Goal: Task Accomplishment & Management: Use online tool/utility

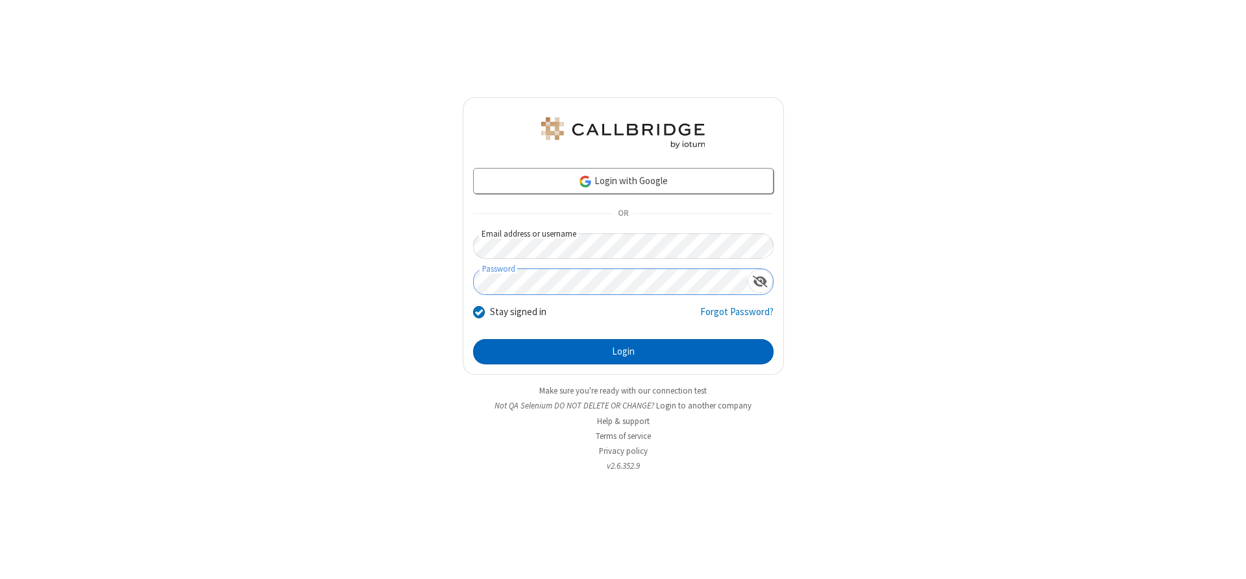
click at [623, 352] on button "Login" at bounding box center [623, 352] width 300 height 26
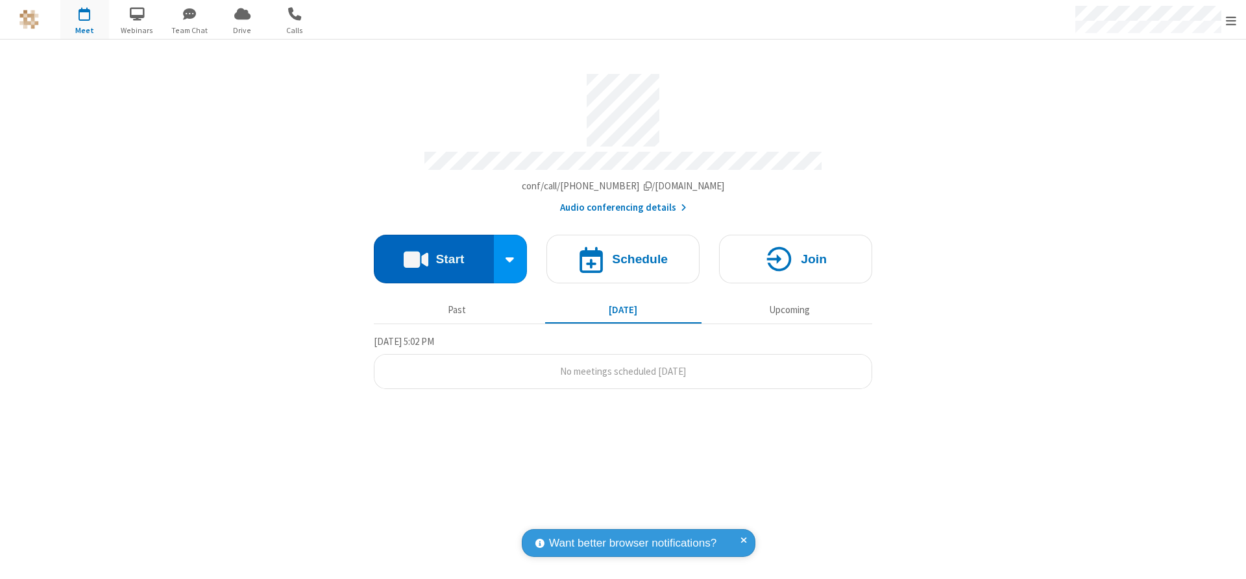
click at [433, 254] on button "Start" at bounding box center [434, 259] width 120 height 49
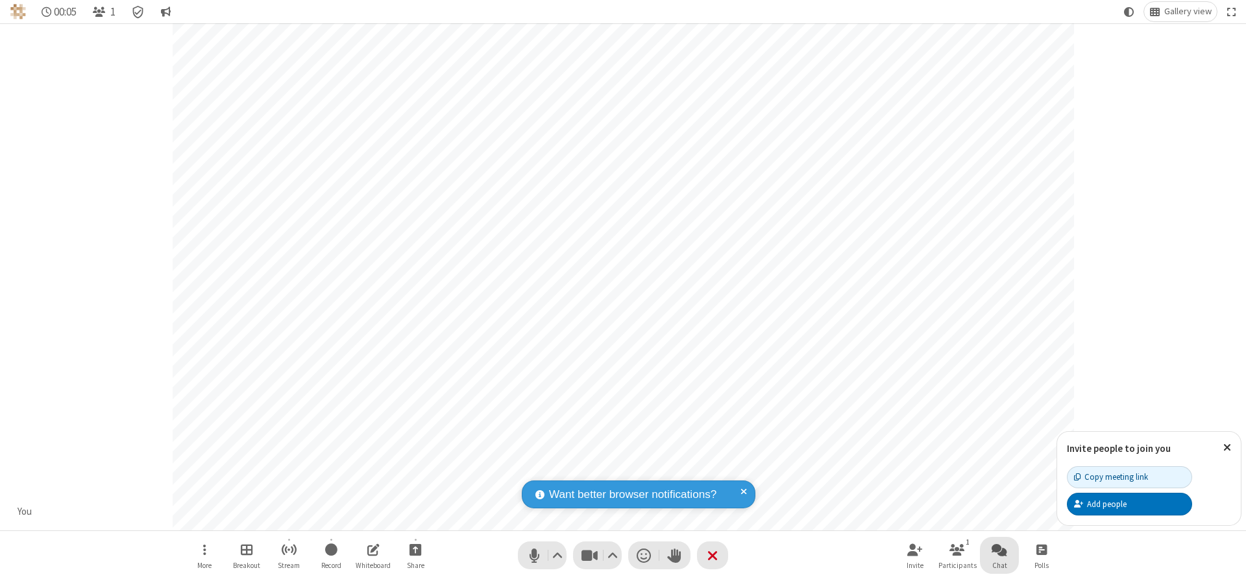
click at [999, 550] on span "Open chat" at bounding box center [1000, 550] width 16 height 16
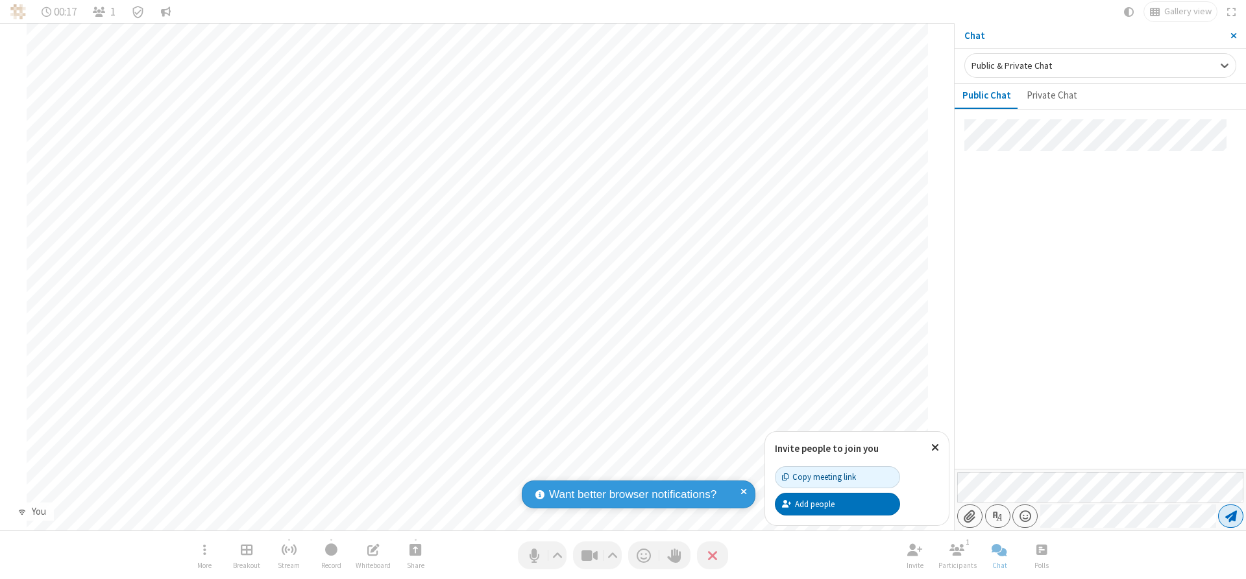
click at [1230, 517] on span "Send message" at bounding box center [1231, 516] width 12 height 13
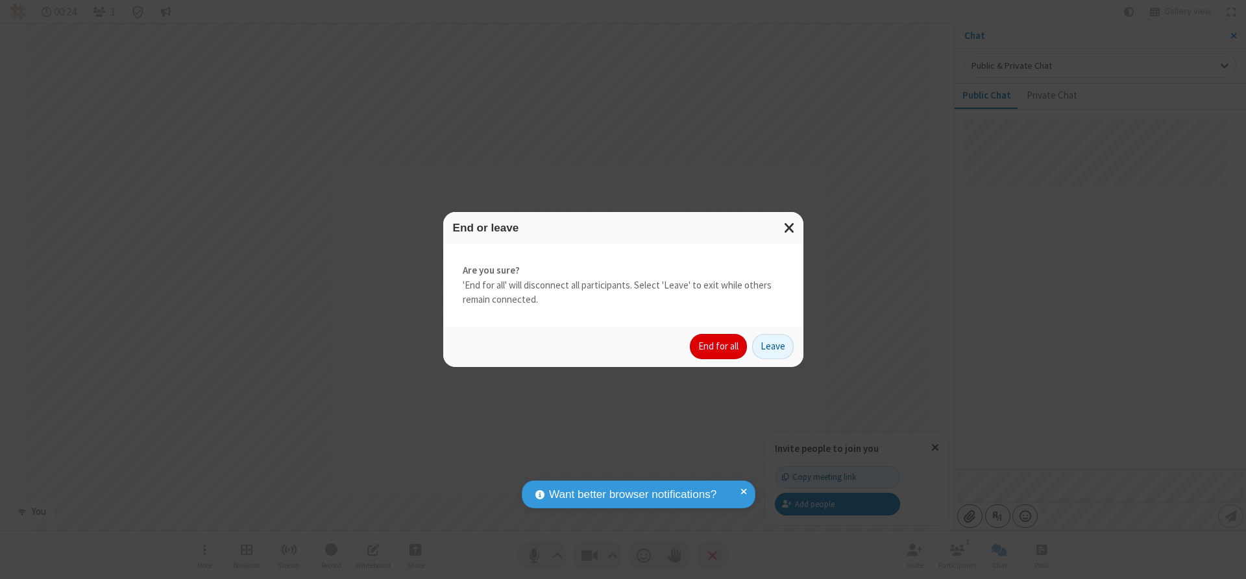
click at [719, 347] on button "End for all" at bounding box center [718, 347] width 57 height 26
